Goal: Task Accomplishment & Management: Use online tool/utility

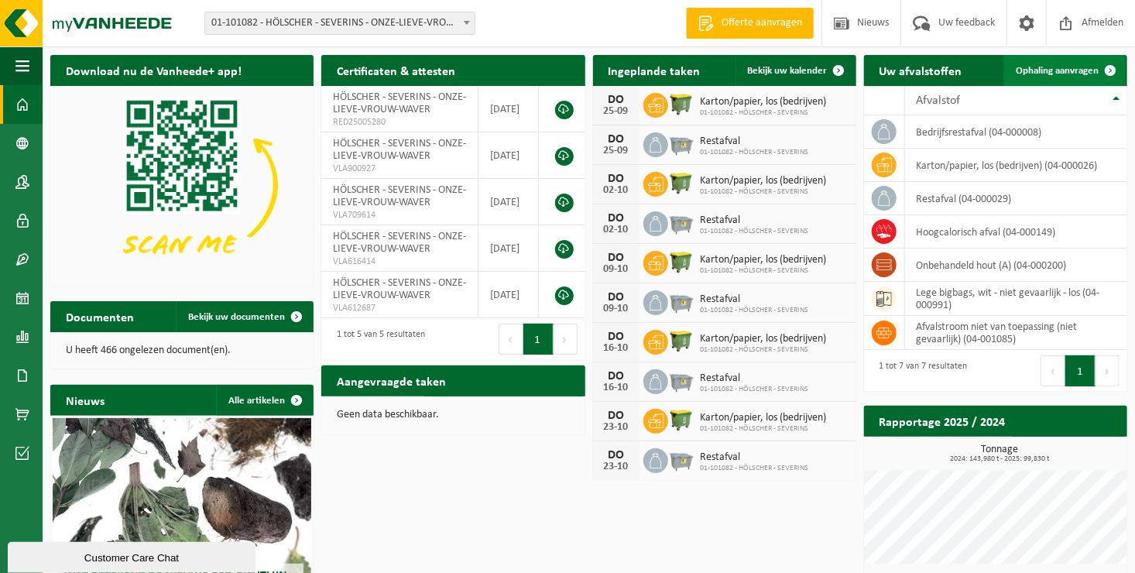
click at [1107, 68] on span at bounding box center [1110, 70] width 31 height 31
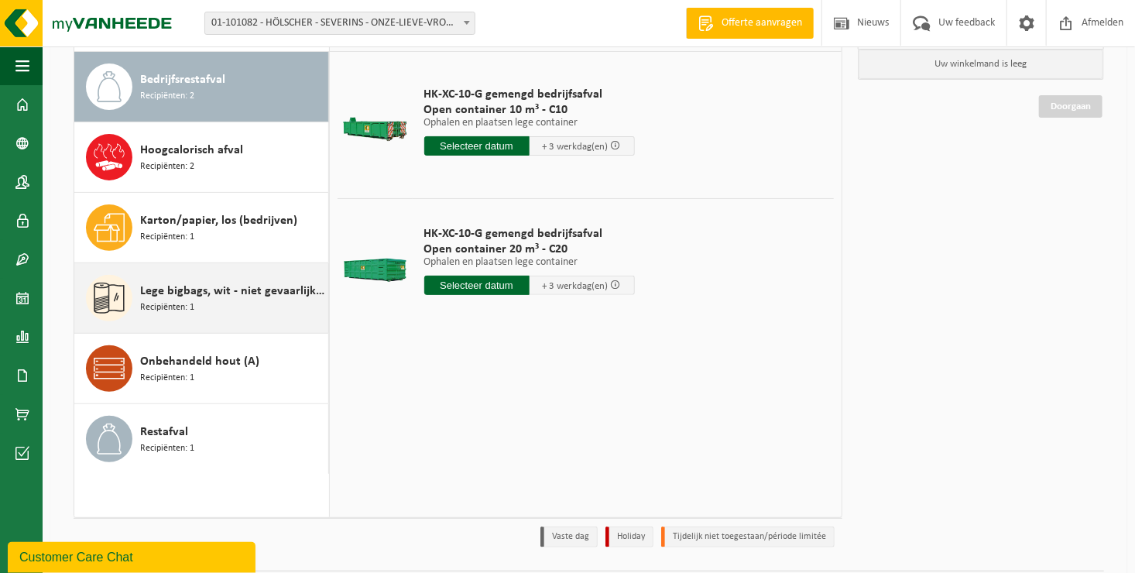
scroll to position [155, 0]
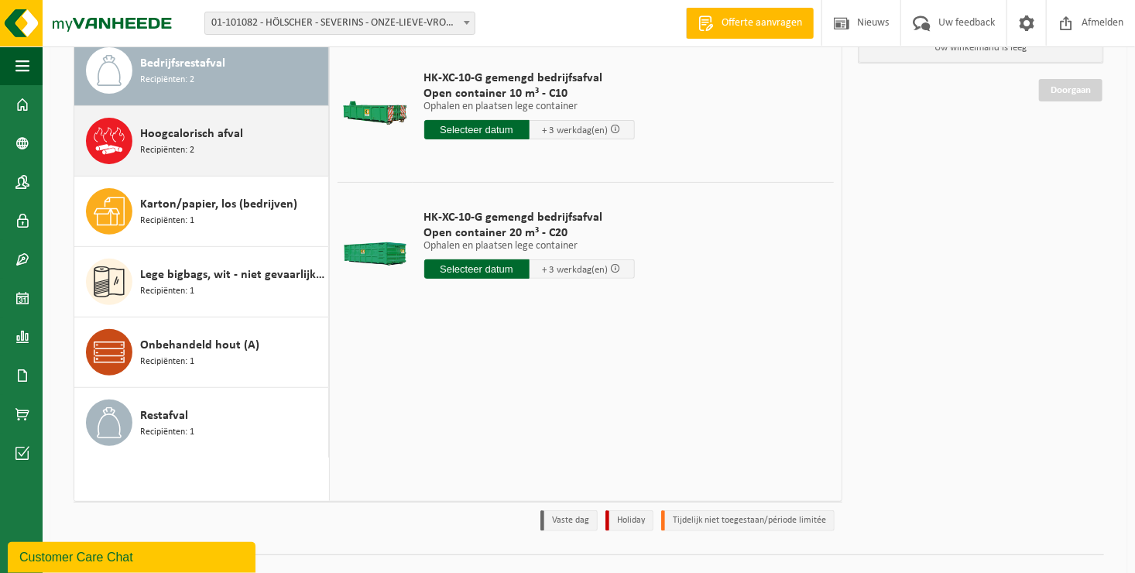
click at [177, 149] on span "Recipiënten: 2" at bounding box center [167, 150] width 54 height 15
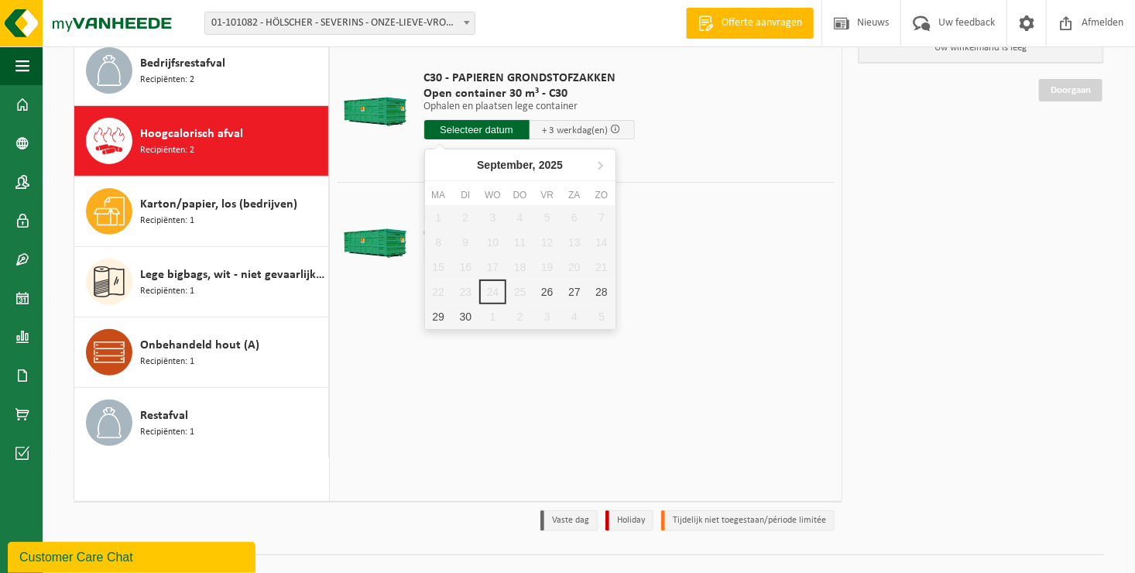
click at [482, 130] on input "text" at bounding box center [476, 129] width 105 height 19
click at [550, 290] on div "26" at bounding box center [546, 291] width 27 height 25
type input "Van 2025-09-26"
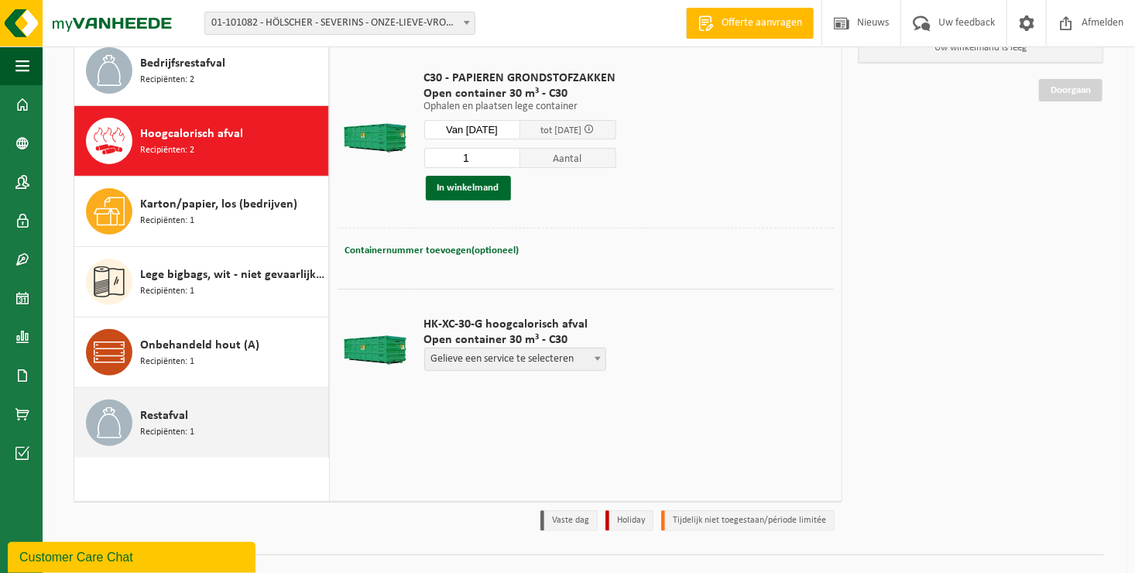
click at [152, 420] on span "Restafval" at bounding box center [164, 415] width 48 height 19
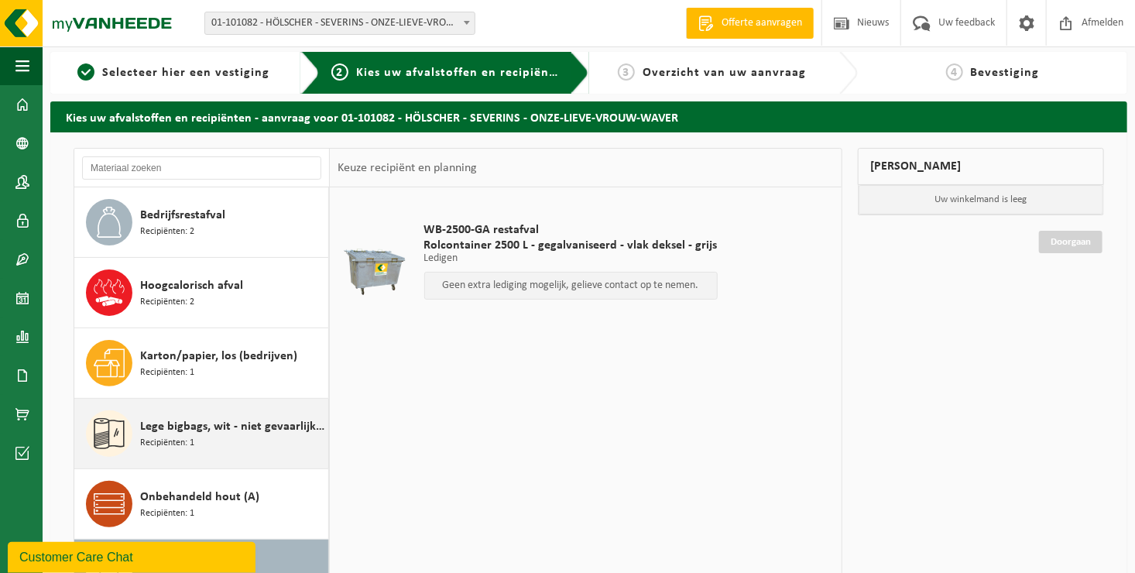
scroll to position [0, 0]
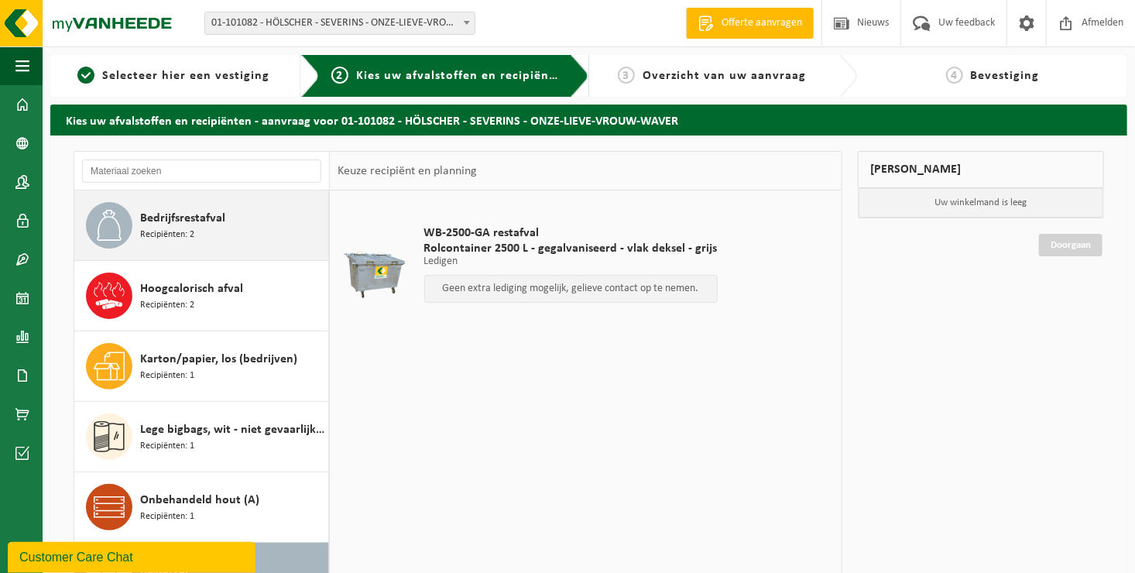
click at [191, 228] on span "Recipiënten: 2" at bounding box center [167, 235] width 54 height 15
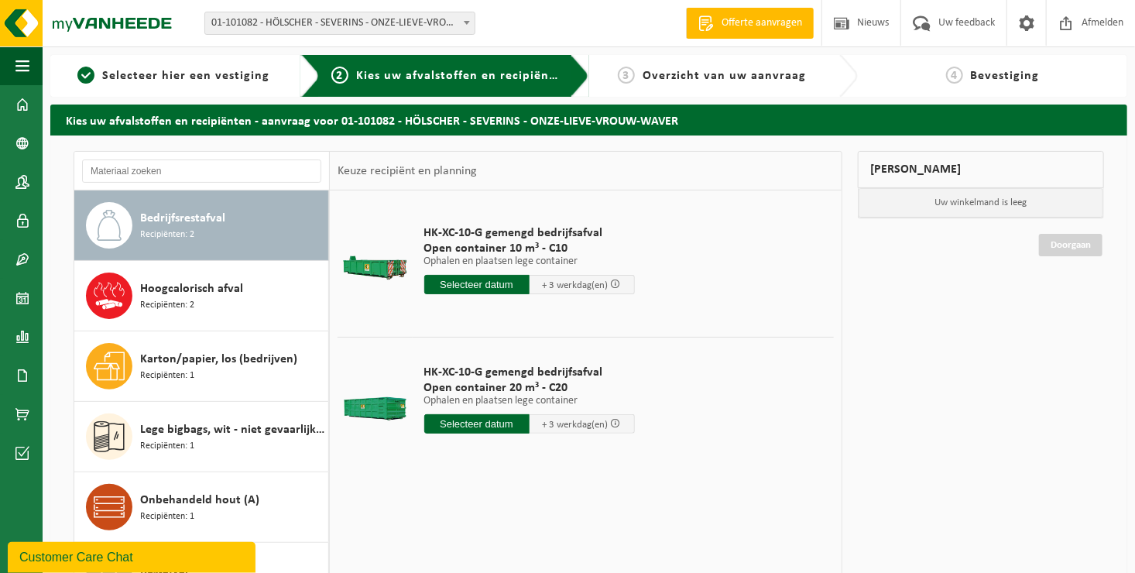
click at [478, 282] on input "text" at bounding box center [476, 284] width 105 height 19
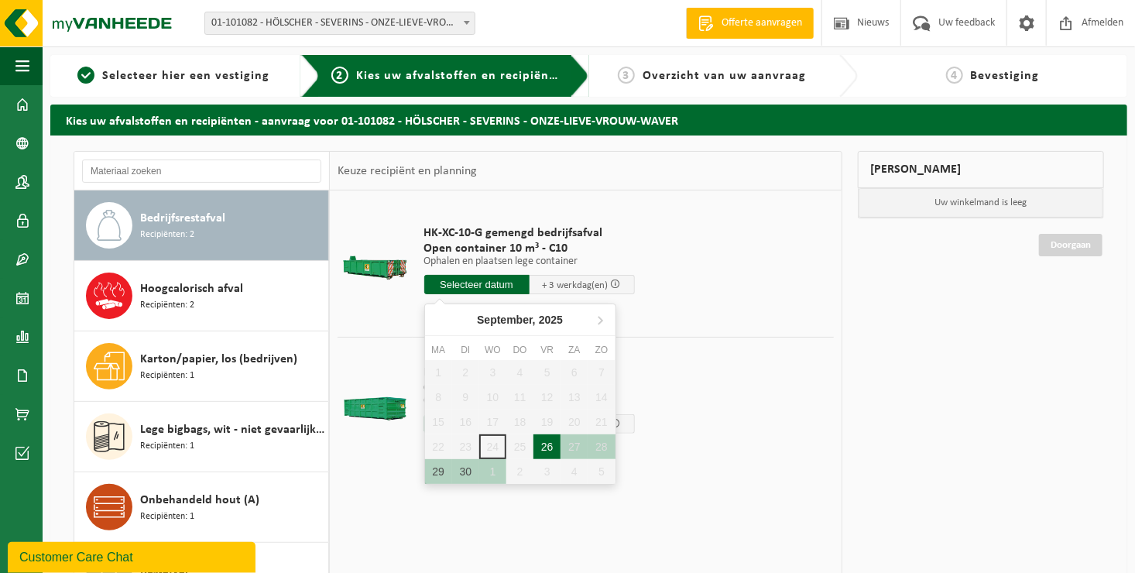
click at [543, 444] on div "26" at bounding box center [546, 446] width 27 height 25
type input "Van 2025-09-26"
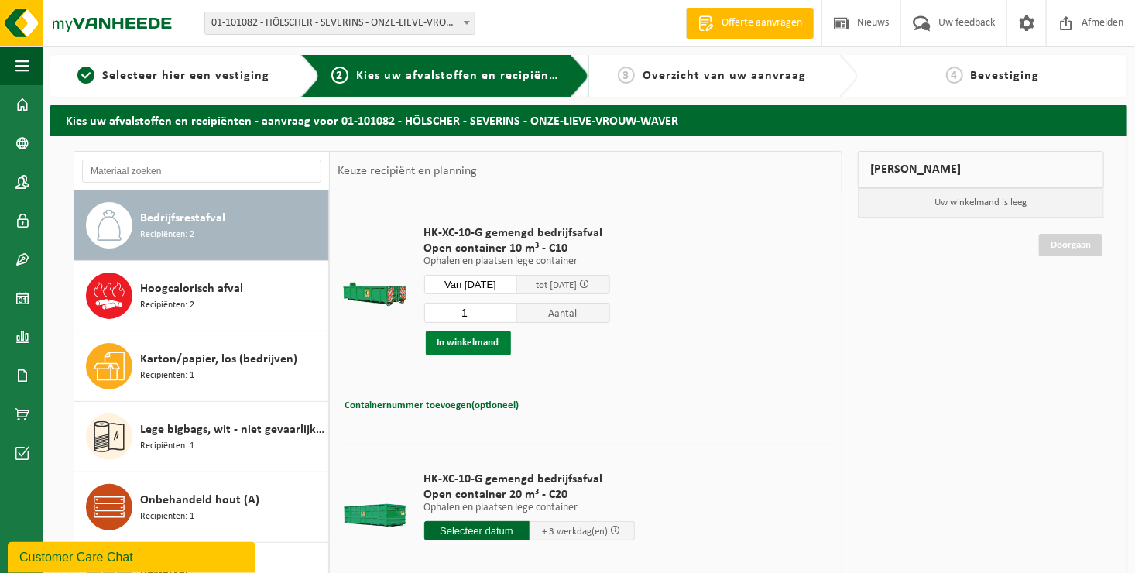
click at [471, 340] on button "In winkelmand" at bounding box center [468, 343] width 85 height 25
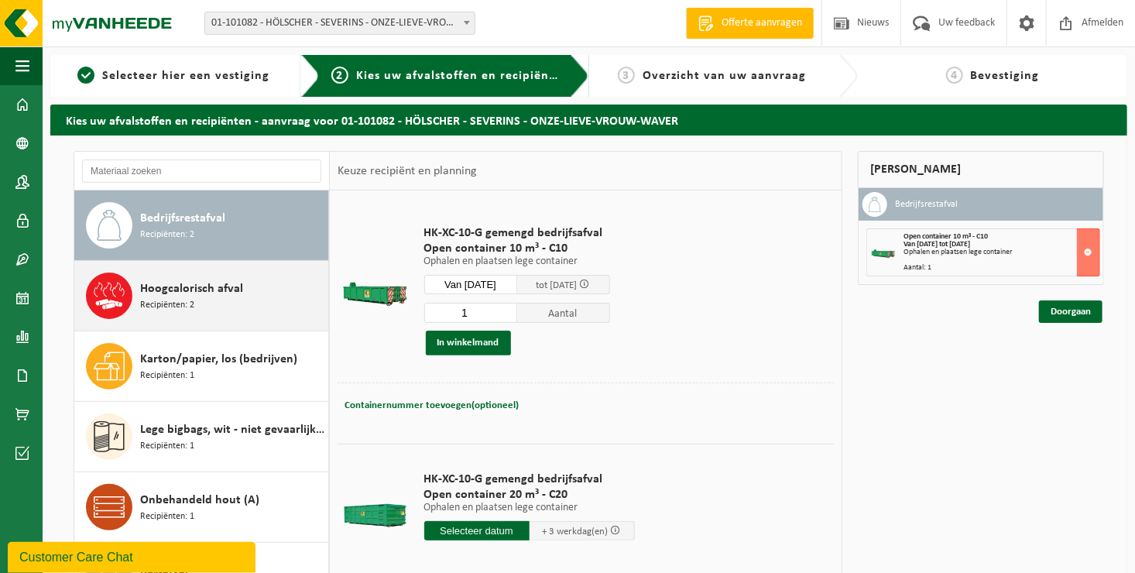
click at [177, 294] on span "Hoogcalorisch afval" at bounding box center [191, 288] width 103 height 19
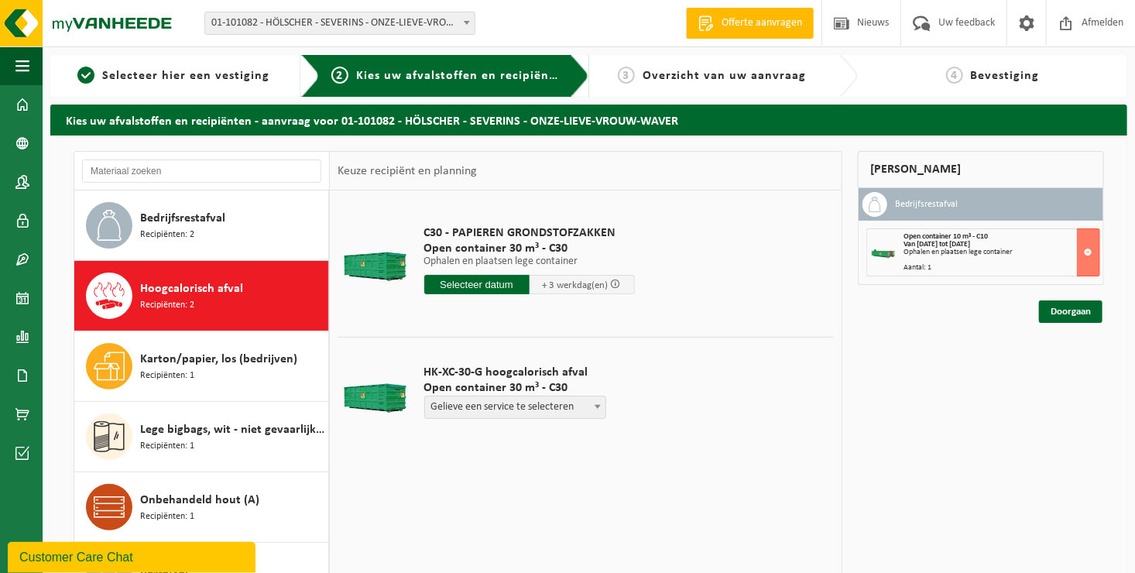
click at [488, 286] on input "text" at bounding box center [476, 284] width 105 height 19
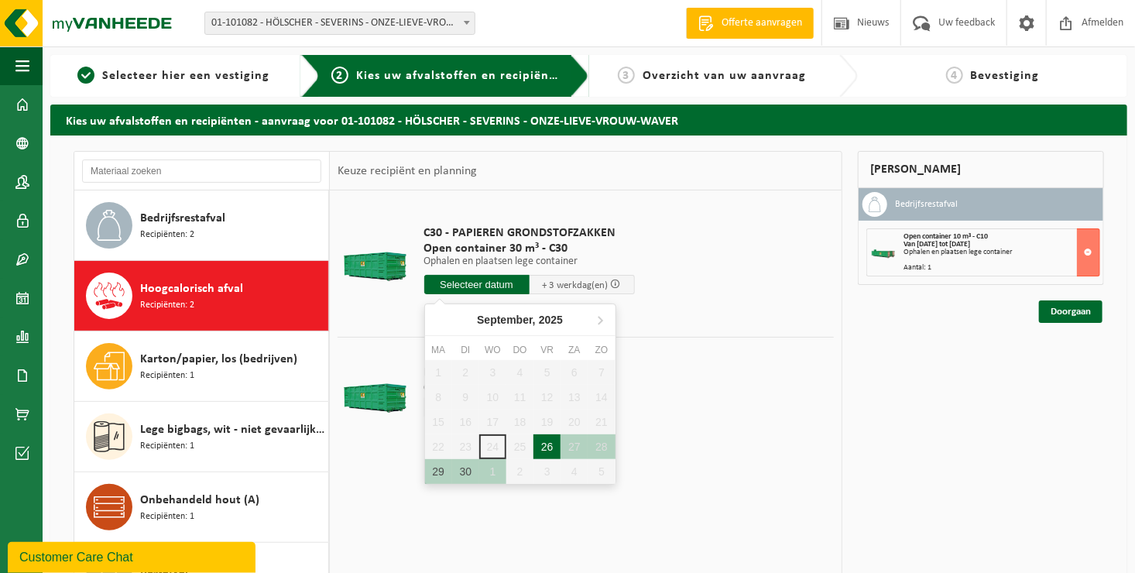
click at [545, 443] on div "26" at bounding box center [546, 446] width 27 height 25
type input "Van 2025-09-26"
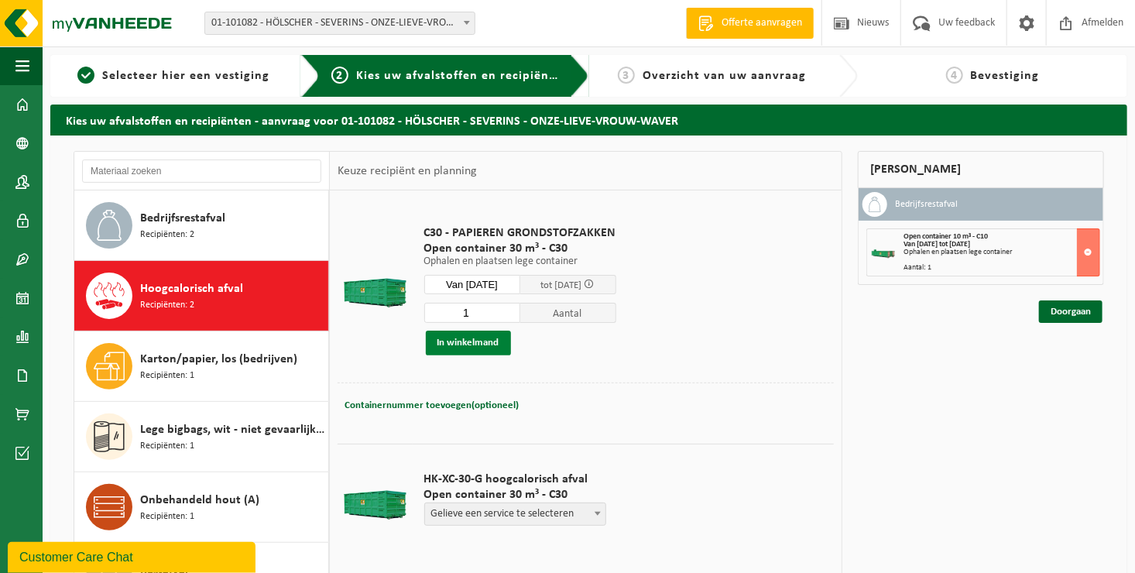
click at [450, 331] on button "In winkelmand" at bounding box center [468, 343] width 85 height 25
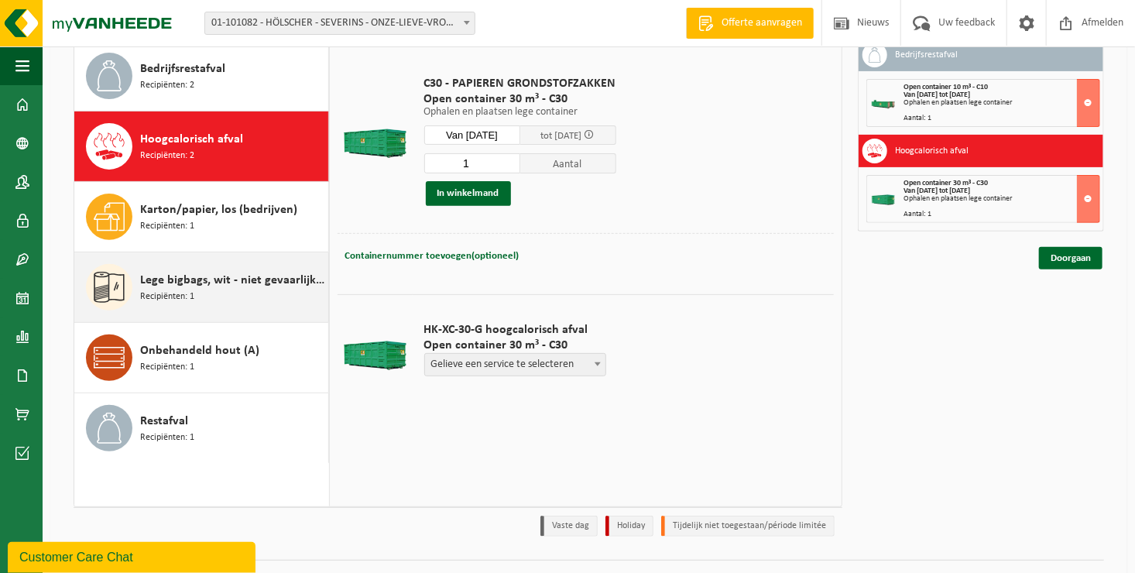
scroll to position [155, 0]
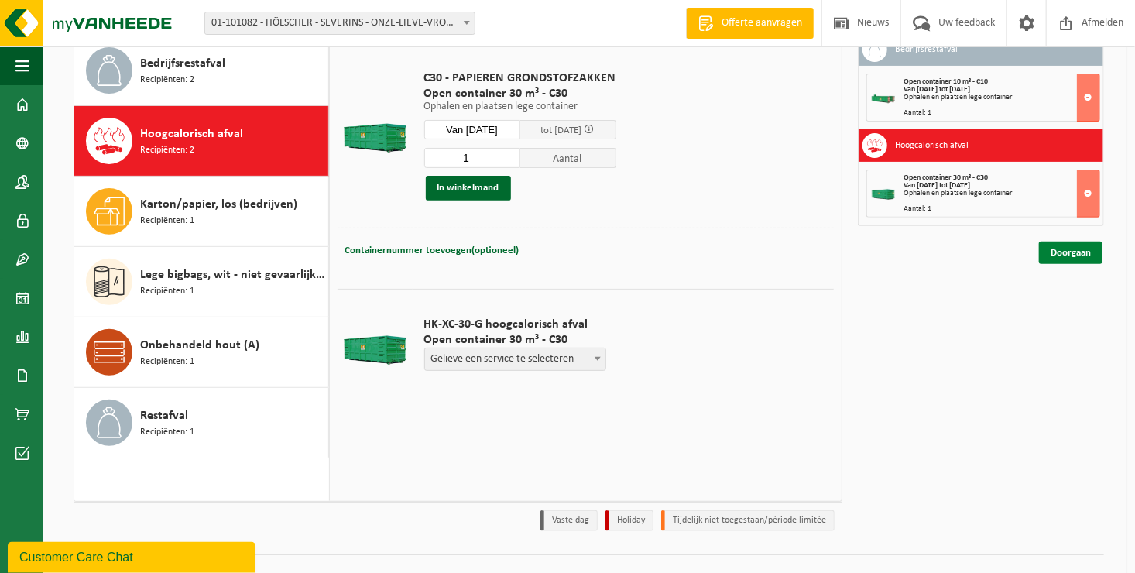
click at [1080, 252] on link "Doorgaan" at bounding box center [1070, 253] width 63 height 22
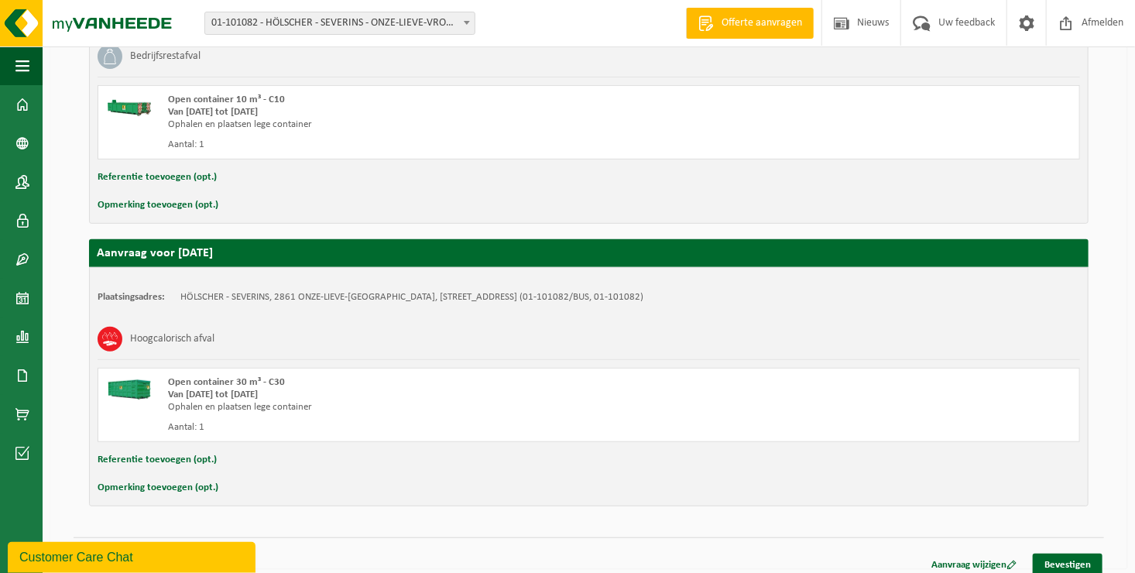
scroll to position [291, 0]
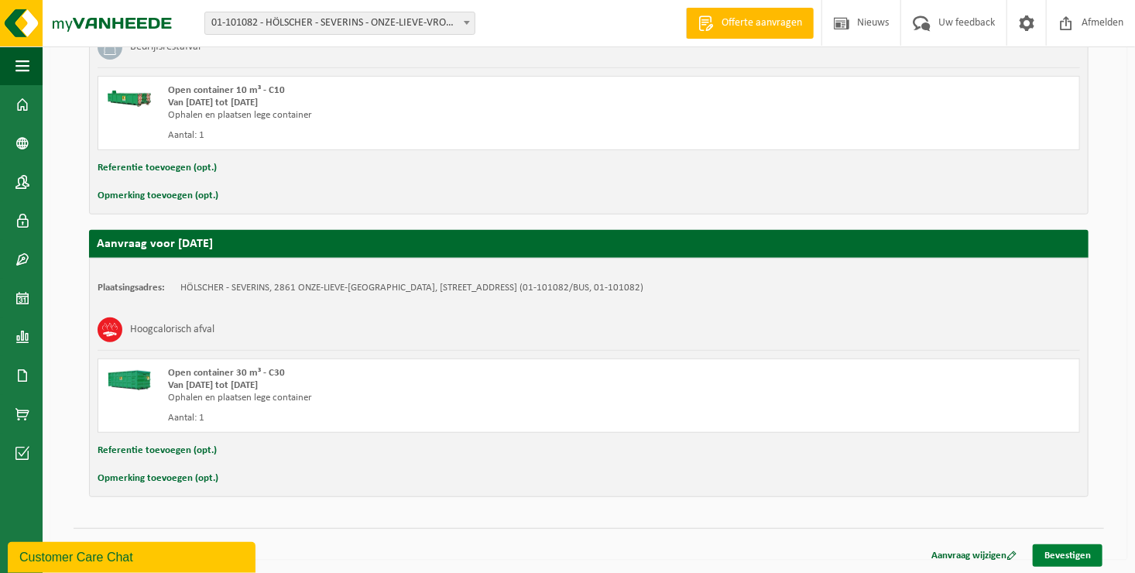
click at [1069, 544] on link "Bevestigen" at bounding box center [1068, 555] width 70 height 22
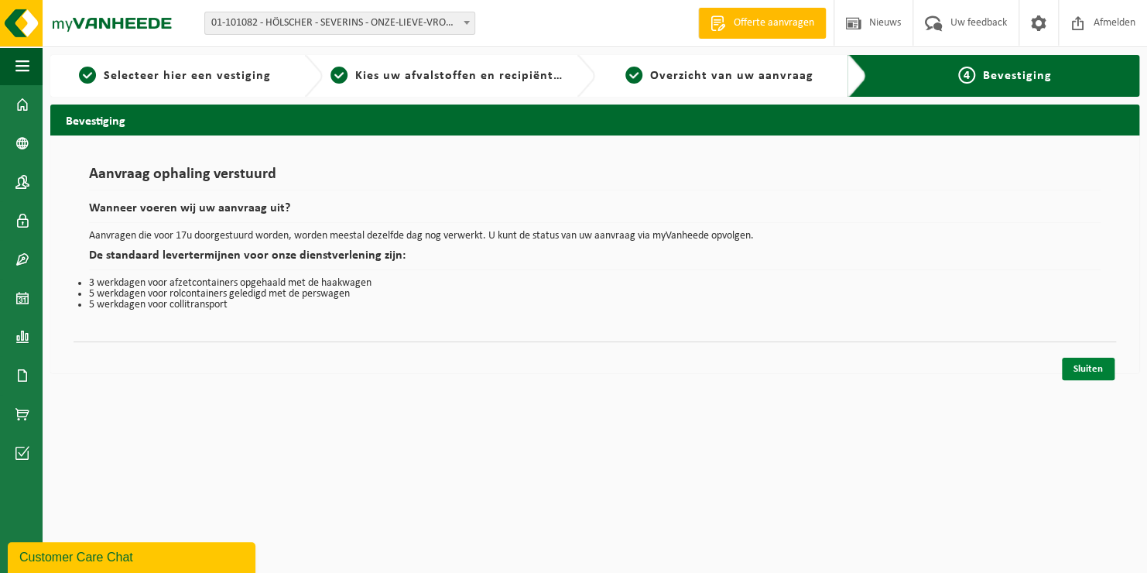
click at [1074, 366] on link "Sluiten" at bounding box center [1088, 369] width 53 height 22
